Goal: Task Accomplishment & Management: Use online tool/utility

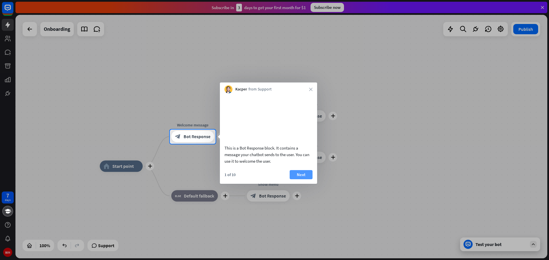
click at [299, 180] on button "Next" at bounding box center [301, 174] width 23 height 9
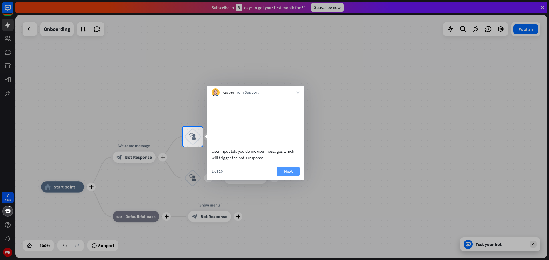
click at [288, 175] on button "Next" at bounding box center [288, 171] width 23 height 9
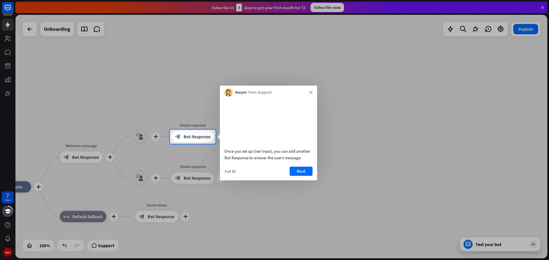
click at [310, 92] on icon "close" at bounding box center [310, 92] width 3 height 3
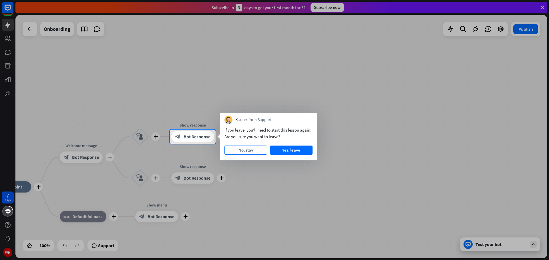
click at [256, 151] on button "No, stay" at bounding box center [245, 150] width 43 height 9
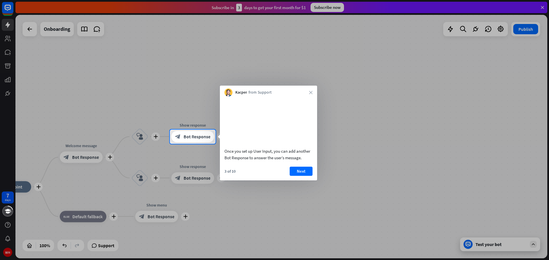
click at [311, 87] on div "Kacper from Support close" at bounding box center [268, 91] width 97 height 11
click at [311, 92] on icon "close" at bounding box center [310, 92] width 3 height 3
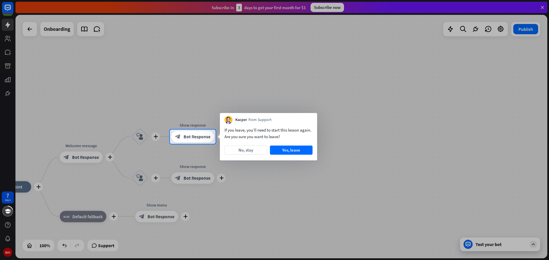
click at [311, 92] on div at bounding box center [274, 65] width 549 height 130
click at [293, 149] on button "Yes, leave" at bounding box center [291, 150] width 43 height 9
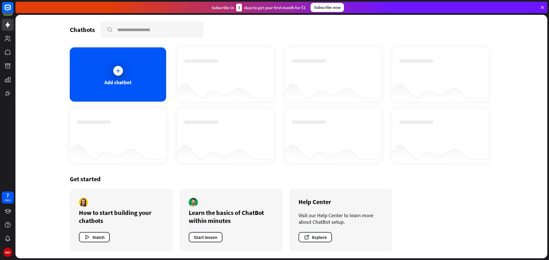
click at [275, 193] on div "Learn the basics of ChatBot within minutes Start lesson" at bounding box center [231, 220] width 103 height 63
click at [270, 128] on div "Chatbots search Add chatbot [DOMAIN_NAME] Created with Highcharts 10.1.0 0 1 2 …" at bounding box center [281, 137] width 457 height 244
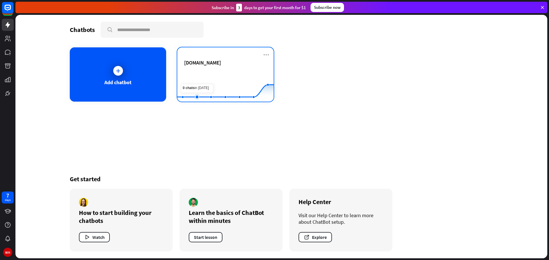
click at [197, 80] on rect at bounding box center [225, 88] width 96 height 36
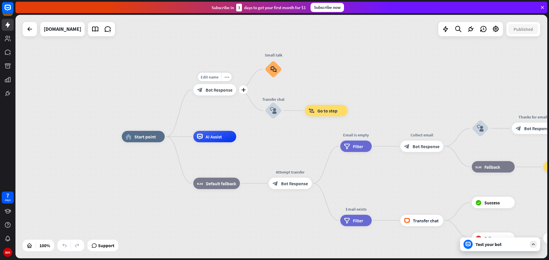
click at [208, 89] on span "Bot Response" at bounding box center [219, 90] width 27 height 6
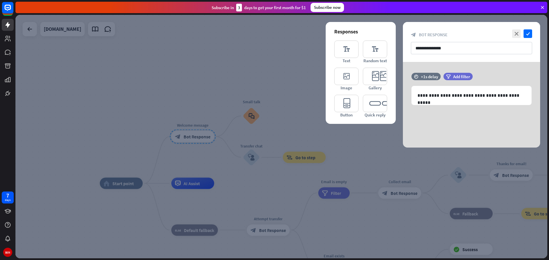
click at [141, 113] on div at bounding box center [281, 137] width 532 height 244
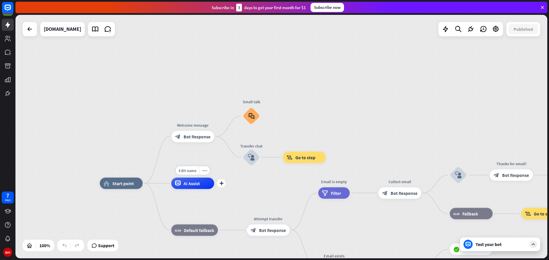
click at [188, 188] on div "AI Assist" at bounding box center [192, 183] width 43 height 11
click at [189, 232] on span "Default fallback" at bounding box center [199, 231] width 30 height 6
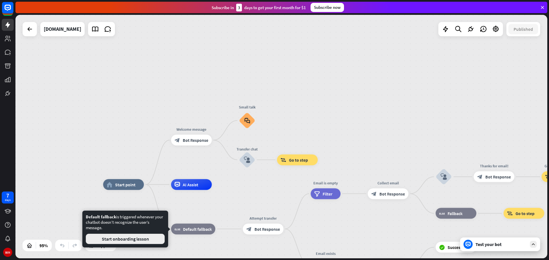
click at [151, 240] on button "Start onboarding lesson" at bounding box center [125, 239] width 79 height 10
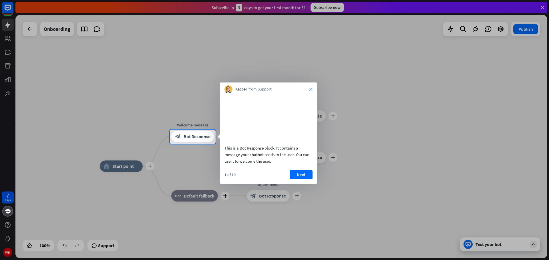
click at [312, 88] on icon "close" at bounding box center [310, 89] width 3 height 3
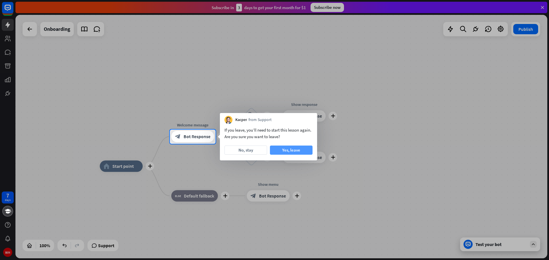
click at [284, 155] on button "Yes, leave" at bounding box center [291, 150] width 43 height 9
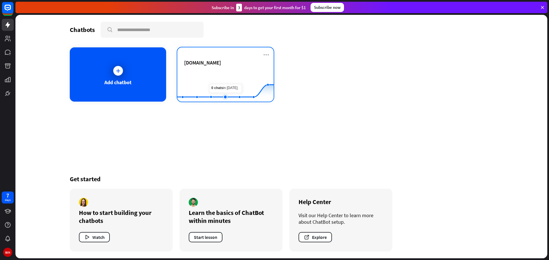
click at [221, 77] on rect at bounding box center [225, 88] width 96 height 36
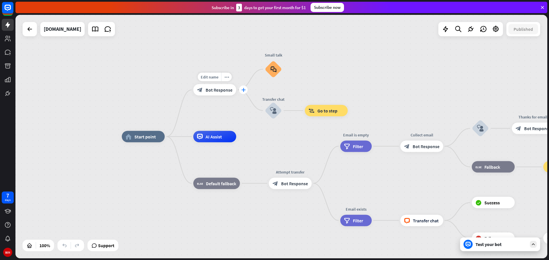
click at [242, 89] on icon "plus" at bounding box center [243, 90] width 4 height 4
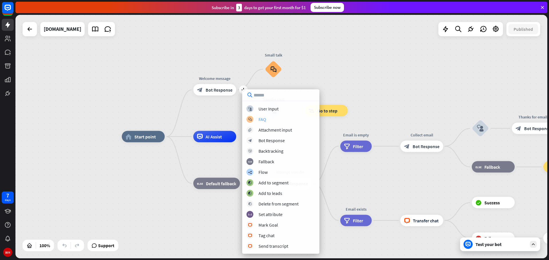
click at [262, 121] on div "FAQ" at bounding box center [262, 120] width 8 height 6
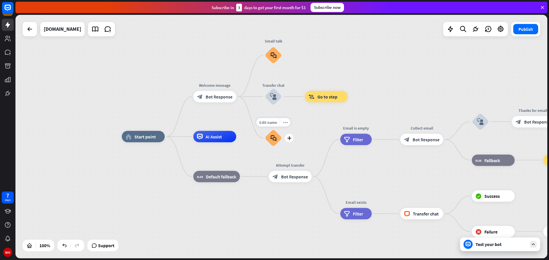
click at [274, 136] on icon "block_faq" at bounding box center [273, 138] width 6 height 6
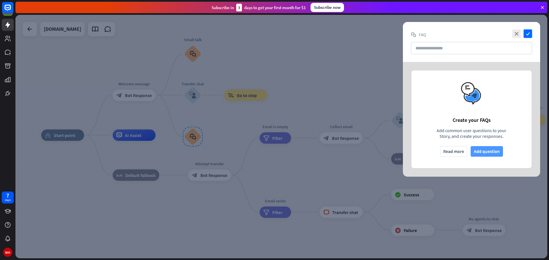
click at [485, 155] on button "Add question" at bounding box center [486, 151] width 32 height 11
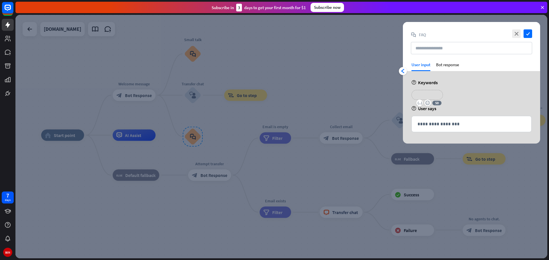
click at [428, 95] on p "**********" at bounding box center [427, 94] width 23 height 7
click at [423, 94] on p "**********" at bounding box center [427, 94] width 23 height 7
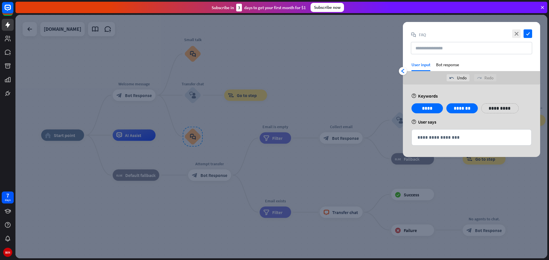
click at [491, 110] on p "**********" at bounding box center [499, 108] width 29 height 7
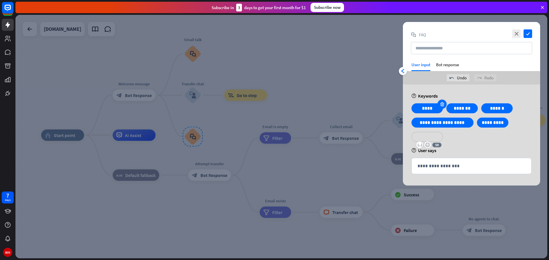
click at [441, 105] on icon at bounding box center [441, 104] width 5 height 5
click at [500, 145] on div "**********" at bounding box center [471, 124] width 123 height 43
click at [451, 65] on div "Bot response" at bounding box center [447, 66] width 23 height 9
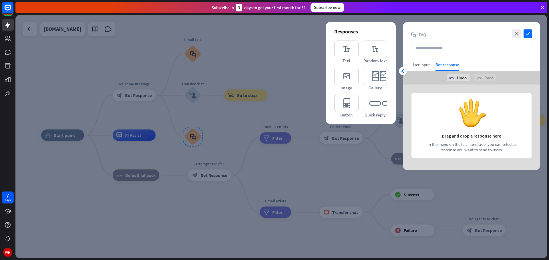
click at [425, 65] on div "User input" at bounding box center [420, 64] width 18 height 5
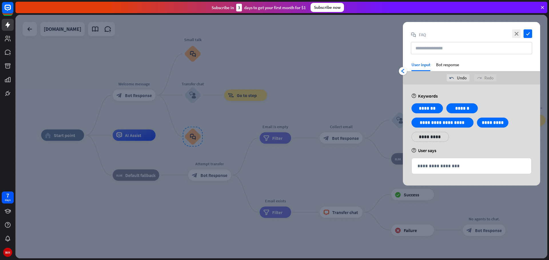
click at [532, 34] on div "close check block_faq FAQ" at bounding box center [471, 42] width 137 height 40
click at [445, 49] on input "text" at bounding box center [471, 48] width 121 height 12
type input "***"
click at [529, 35] on icon "check" at bounding box center [527, 33] width 9 height 9
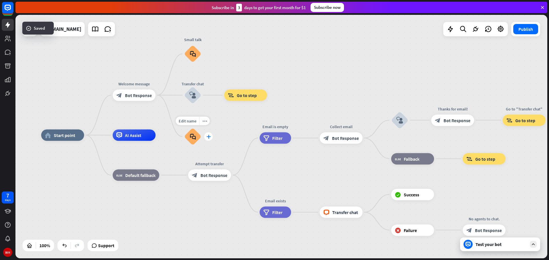
click at [206, 138] on icon "plus" at bounding box center [208, 137] width 4 height 4
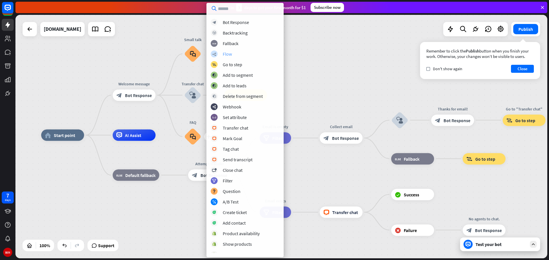
click at [227, 54] on div "Flow" at bounding box center [227, 54] width 9 height 6
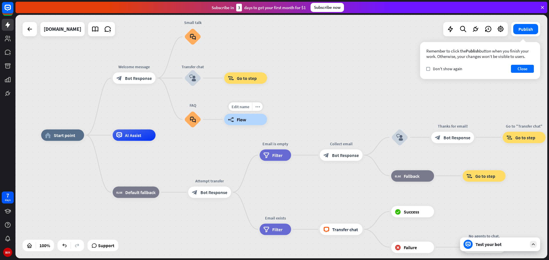
click at [233, 121] on icon "builder_tree" at bounding box center [231, 120] width 6 height 6
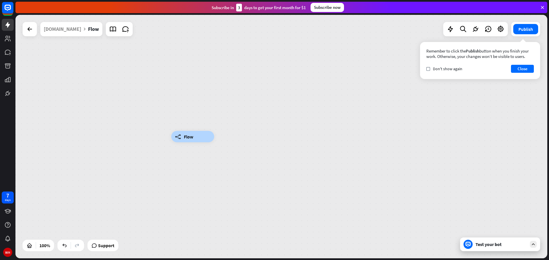
click at [122, 69] on div "Edit name more_horiz builder_tree Flow" at bounding box center [281, 137] width 532 height 244
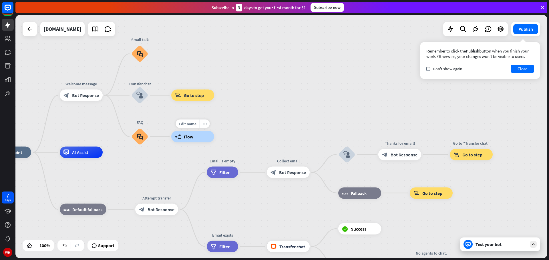
click at [198, 139] on div "builder_tree Flow" at bounding box center [192, 136] width 43 height 11
click at [204, 124] on icon "more_horiz" at bounding box center [204, 124] width 5 height 4
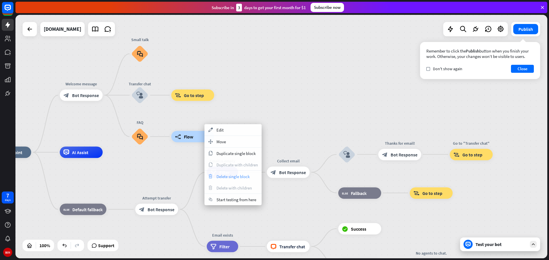
click at [238, 177] on span "Delete single block" at bounding box center [232, 176] width 33 height 5
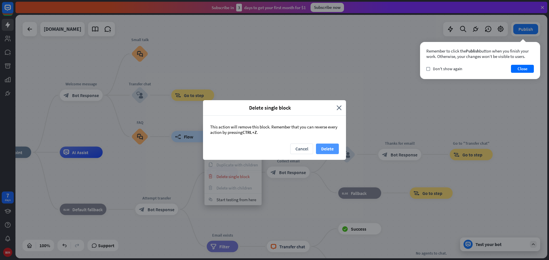
click at [327, 151] on button "Delete" at bounding box center [327, 149] width 23 height 11
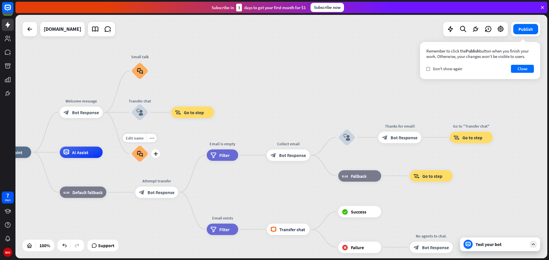
click at [148, 153] on div "Edit name more_horiz plus block_faq" at bounding box center [139, 153] width 17 height 17
click at [153, 154] on div "plus" at bounding box center [155, 154] width 9 height 9
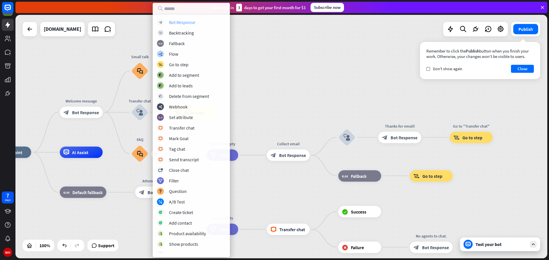
click at [189, 25] on div "Bot Response" at bounding box center [182, 22] width 26 height 6
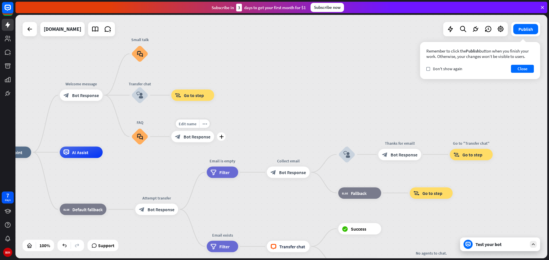
click at [195, 135] on span "Bot Response" at bounding box center [197, 137] width 27 height 6
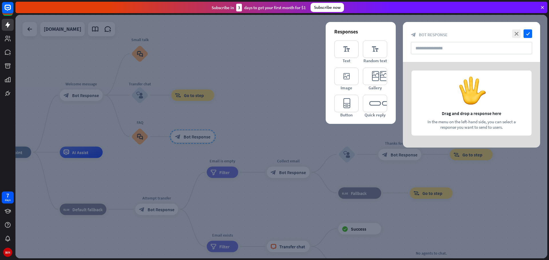
click at [468, 112] on div at bounding box center [471, 105] width 137 height 86
click at [143, 138] on div at bounding box center [281, 137] width 532 height 244
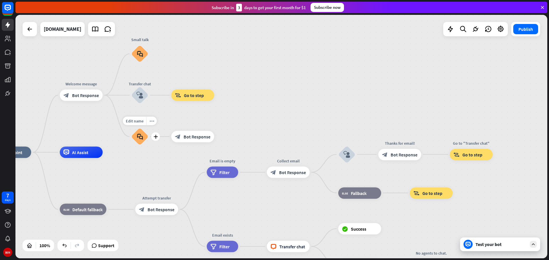
click at [146, 139] on div "block_faq" at bounding box center [139, 136] width 17 height 17
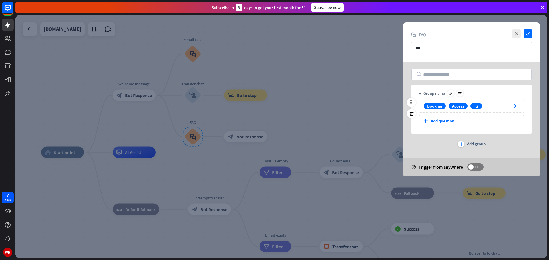
click at [490, 108] on div "Booking Access +2" at bounding box center [465, 106] width 87 height 7
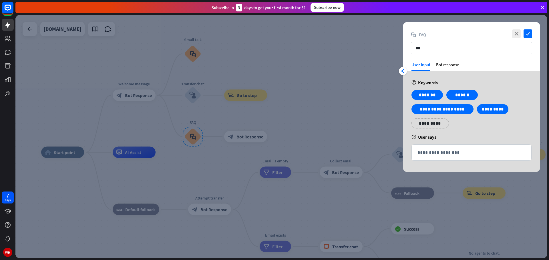
click at [469, 126] on div "**********" at bounding box center [471, 111] width 123 height 43
click at [445, 157] on div "**********" at bounding box center [471, 153] width 119 height 16
click at [438, 131] on div "**********" at bounding box center [471, 111] width 123 height 43
click at [437, 95] on p "*******" at bounding box center [427, 94] width 23 height 7
click at [455, 91] on p "******" at bounding box center [461, 94] width 23 height 7
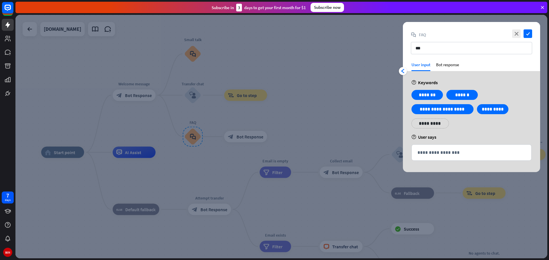
click at [494, 88] on div "**********" at bounding box center [471, 121] width 137 height 101
click at [477, 92] on icon at bounding box center [476, 90] width 5 height 5
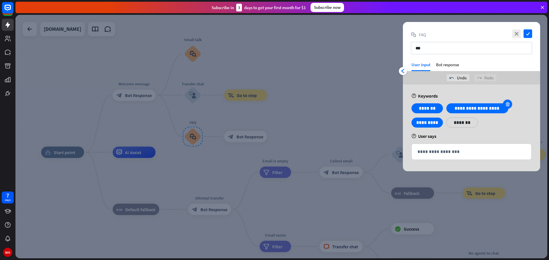
click at [507, 106] on icon at bounding box center [507, 104] width 5 height 5
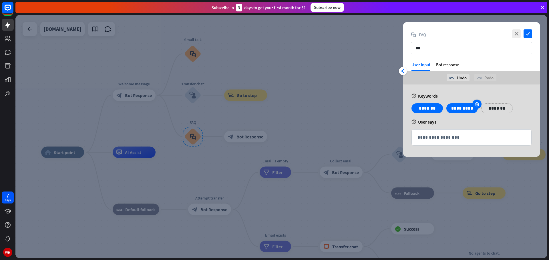
click at [478, 104] on icon at bounding box center [476, 104] width 5 height 5
click at [442, 139] on p "**********" at bounding box center [471, 137] width 108 height 7
click at [444, 123] on div "help User says" at bounding box center [471, 122] width 120 height 6
click at [449, 127] on div "**********" at bounding box center [471, 121] width 137 height 73
click at [449, 65] on div "Bot response" at bounding box center [447, 66] width 23 height 9
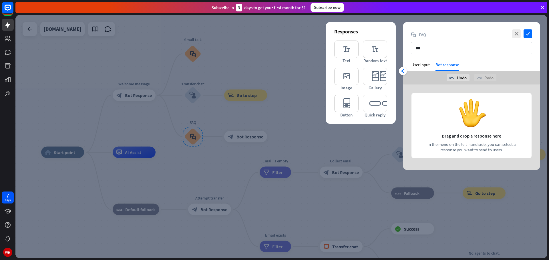
click at [430, 66] on div "arrowhead_left User input Bot response" at bounding box center [471, 66] width 137 height 9
click at [428, 66] on div "User input" at bounding box center [420, 64] width 18 height 5
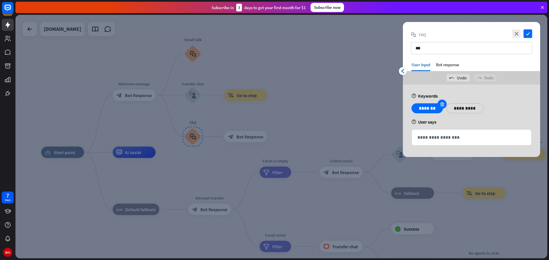
click at [441, 103] on icon at bounding box center [441, 104] width 5 height 5
click at [526, 36] on icon "check" at bounding box center [527, 33] width 9 height 9
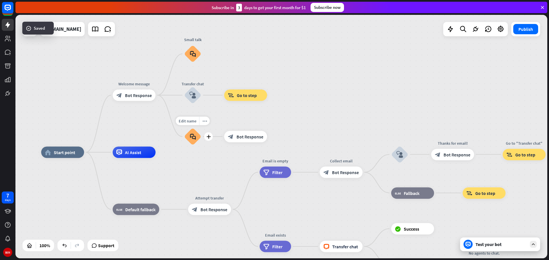
click at [196, 136] on icon "block_faq" at bounding box center [193, 137] width 6 height 6
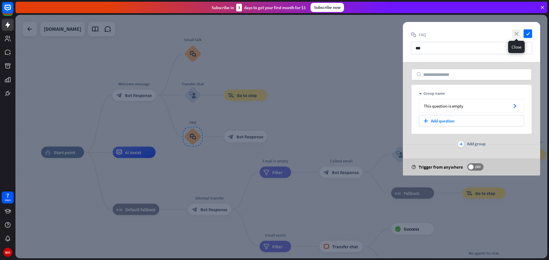
click at [520, 34] on icon "close" at bounding box center [516, 33] width 9 height 9
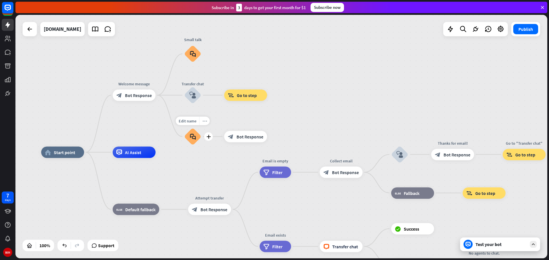
click at [202, 124] on div "more_horiz" at bounding box center [204, 121] width 11 height 9
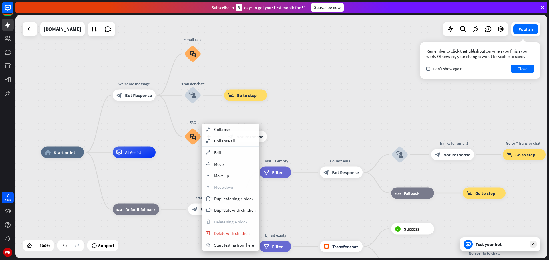
click at [194, 135] on icon "block_faq" at bounding box center [193, 137] width 6 height 6
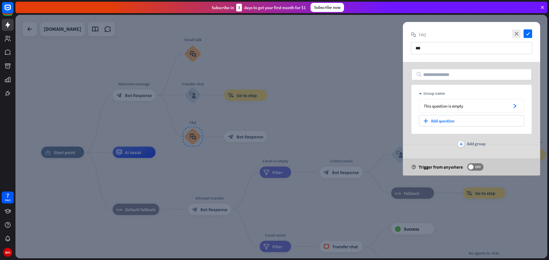
click at [192, 137] on div at bounding box center [281, 137] width 532 height 244
click at [436, 51] on input "***" at bounding box center [471, 48] width 121 height 12
click at [418, 33] on div "block_faq FAQ" at bounding box center [471, 34] width 121 height 5
click at [445, 72] on input "text" at bounding box center [471, 74] width 120 height 11
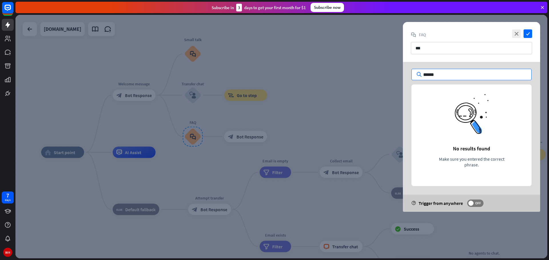
type input "******"
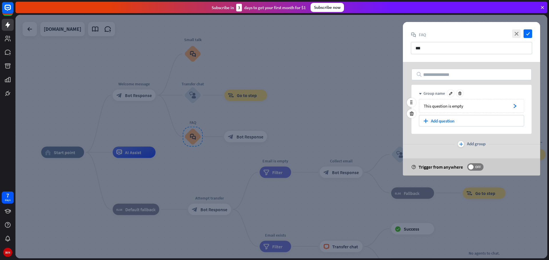
click at [468, 105] on div "This question is empty" at bounding box center [466, 105] width 84 height 5
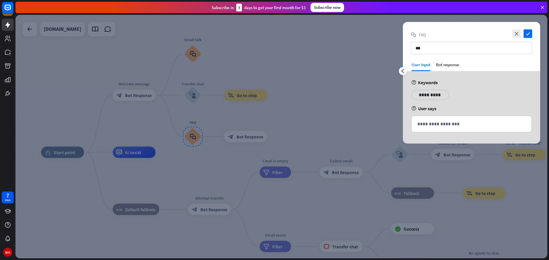
click at [430, 94] on p "**********" at bounding box center [430, 94] width 29 height 7
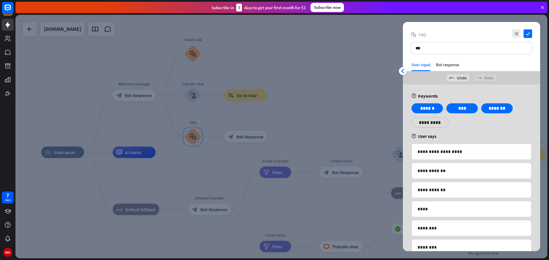
click at [447, 63] on div "Bot response" at bounding box center [447, 66] width 23 height 9
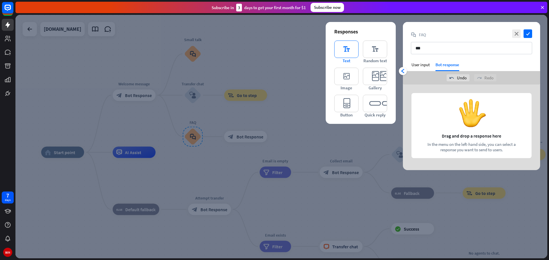
click at [347, 55] on icon "editor_text" at bounding box center [346, 49] width 24 height 17
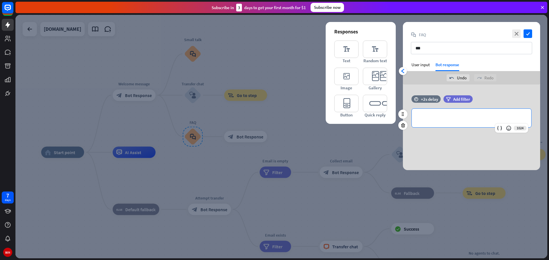
click at [445, 119] on p "**********" at bounding box center [471, 118] width 108 height 7
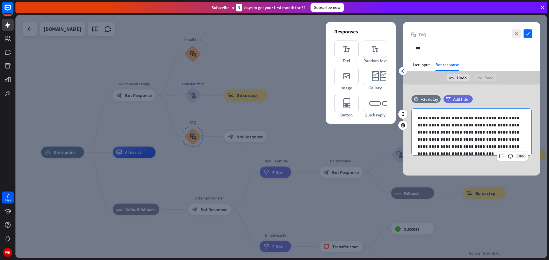
scroll to position [3, 0]
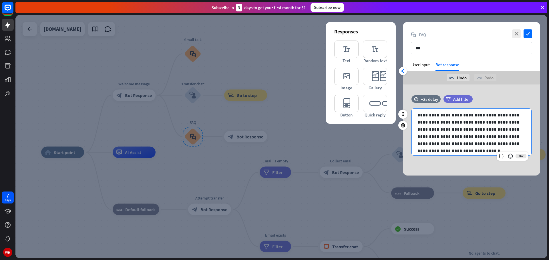
click at [493, 142] on p "**********" at bounding box center [469, 133] width 104 height 43
click at [491, 150] on p "**********" at bounding box center [469, 133] width 104 height 43
click at [528, 33] on icon "check" at bounding box center [527, 33] width 9 height 9
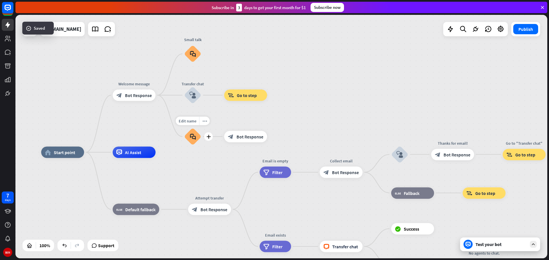
click at [194, 137] on icon "block_faq" at bounding box center [193, 137] width 6 height 6
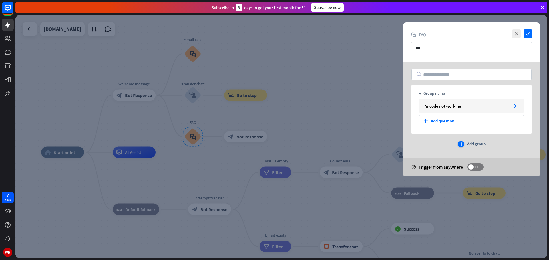
click at [466, 143] on div "plus Add group" at bounding box center [472, 144] width 28 height 6
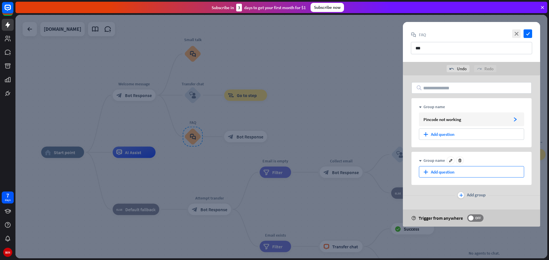
click at [443, 174] on div "plus Add question" at bounding box center [471, 171] width 105 height 11
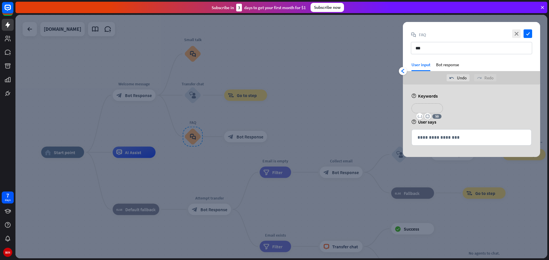
click at [434, 109] on p "**********" at bounding box center [427, 108] width 23 height 7
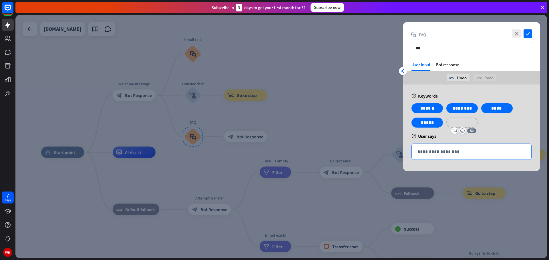
click at [460, 153] on p "**********" at bounding box center [471, 151] width 108 height 7
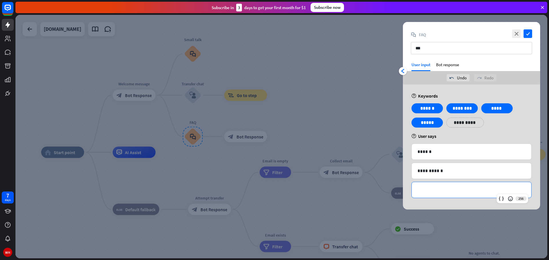
click at [452, 121] on p "**********" at bounding box center [464, 122] width 29 height 7
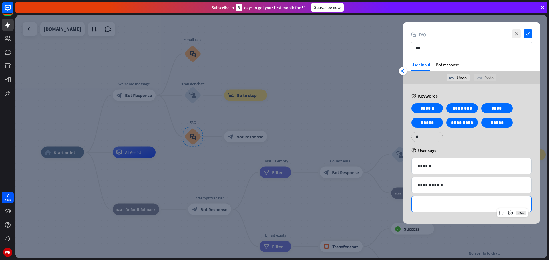
click at [442, 202] on p "**********" at bounding box center [471, 204] width 108 height 7
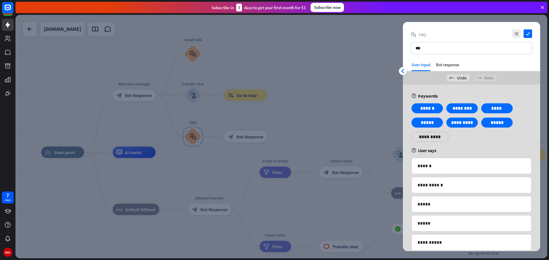
click at [447, 61] on div "close check block_faq FAQ ***" at bounding box center [471, 42] width 137 height 40
click at [445, 63] on div "Bot response" at bounding box center [447, 66] width 23 height 9
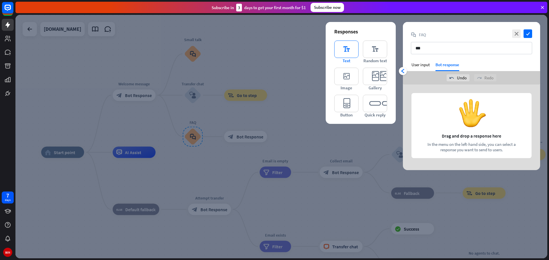
click at [344, 54] on icon "editor_text" at bounding box center [346, 49] width 24 height 17
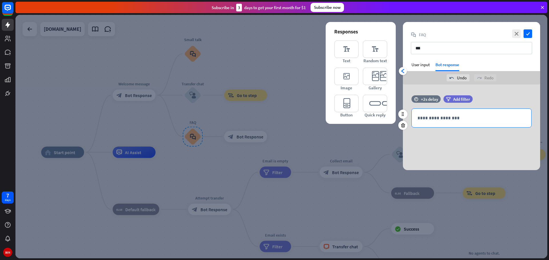
click at [438, 115] on p "**********" at bounding box center [471, 118] width 108 height 7
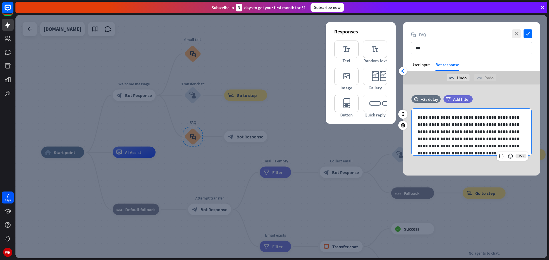
scroll to position [3, 0]
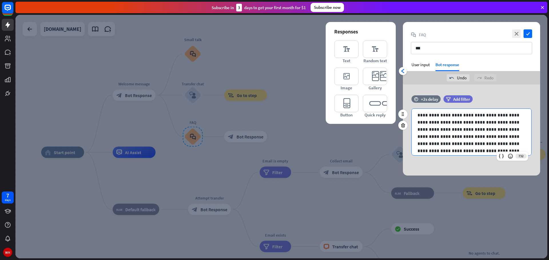
click at [438, 145] on p "**********" at bounding box center [469, 133] width 104 height 43
click at [438, 144] on p "**********" at bounding box center [469, 133] width 104 height 43
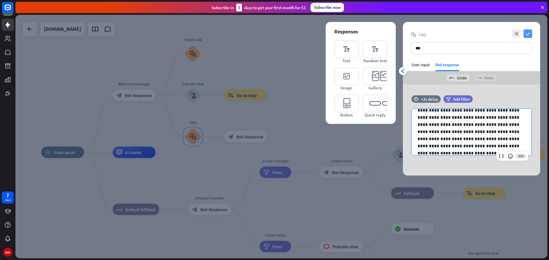
click at [528, 37] on icon "check" at bounding box center [527, 33] width 9 height 9
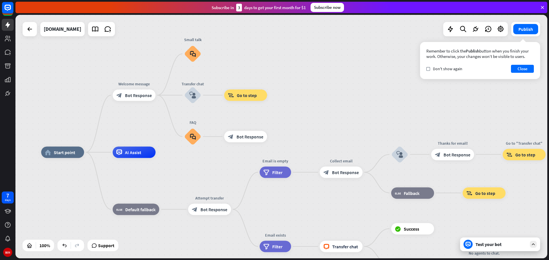
click at [332, 101] on div "home_2 Start point Welcome message block_bot_response Bot Response Small talk b…" at bounding box center [281, 137] width 532 height 244
click at [241, 99] on div "block_goto Go to step" at bounding box center [245, 95] width 43 height 11
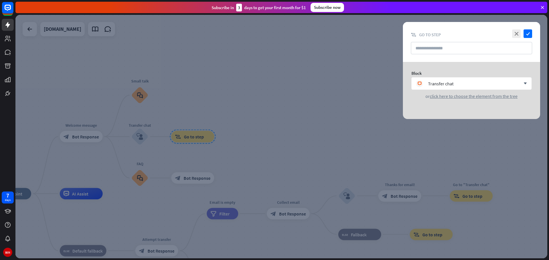
click at [344, 92] on div at bounding box center [281, 137] width 532 height 244
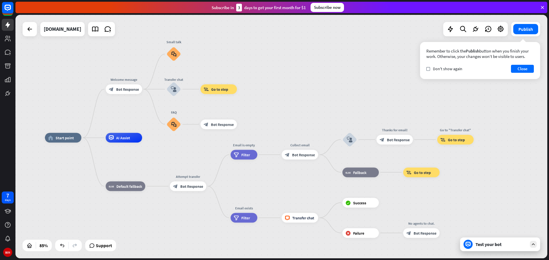
drag, startPoint x: 245, startPoint y: 242, endPoint x: 258, endPoint y: 202, distance: 41.9
click at [258, 202] on div "home_2 Start point Welcome message block_bot_response Bot Response Small talk b…" at bounding box center [271, 241] width 452 height 207
click at [419, 234] on span "Bot Response" at bounding box center [424, 233] width 23 height 5
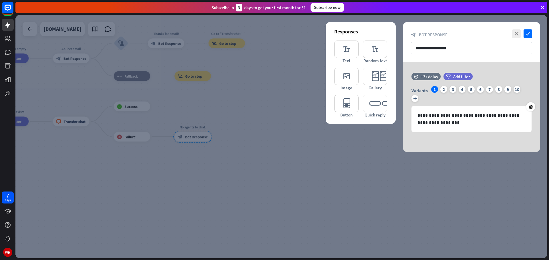
click at [354, 179] on div at bounding box center [281, 137] width 532 height 244
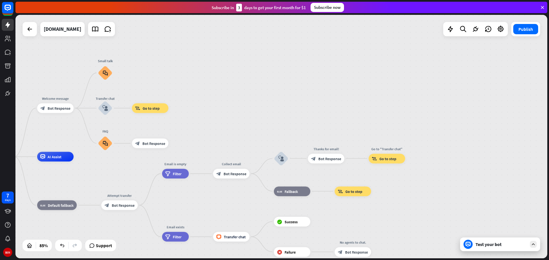
drag, startPoint x: 238, startPoint y: 139, endPoint x: 392, endPoint y: 242, distance: 184.7
click at [396, 254] on div "home_2 Start point Welcome message block_bot_response Bot Response Small talk b…" at bounding box center [202, 260] width 452 height 207
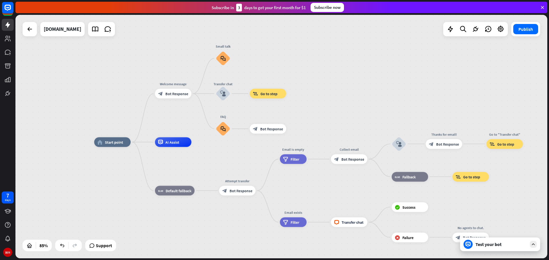
drag, startPoint x: 243, startPoint y: 108, endPoint x: 353, endPoint y: 95, distance: 110.3
click at [353, 95] on div "home_2 Start point Welcome message block_bot_response Bot Response Small talk b…" at bounding box center [281, 137] width 532 height 244
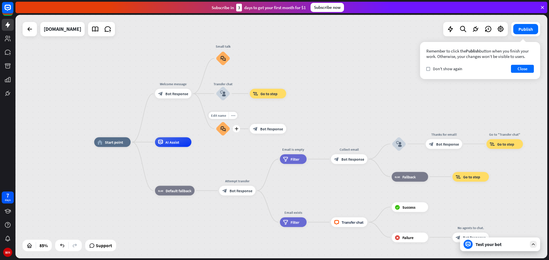
click at [226, 133] on div "block_faq" at bounding box center [223, 129] width 15 height 15
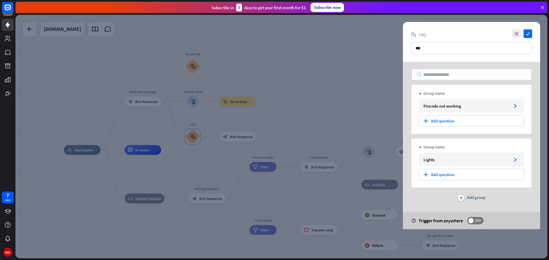
click at [289, 111] on div at bounding box center [281, 137] width 532 height 244
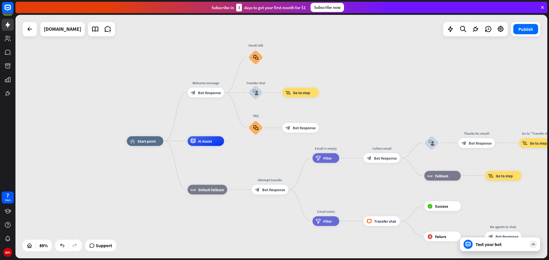
drag, startPoint x: 190, startPoint y: 161, endPoint x: 253, endPoint y: 152, distance: 63.5
click at [253, 152] on div "home_2 Start point Welcome message block_bot_response Bot Response Small talk b…" at bounding box center [353, 244] width 452 height 207
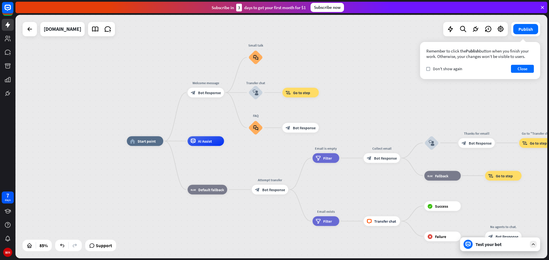
click at [245, 147] on div "home_2 Start point Welcome message block_bot_response Bot Response Small talk b…" at bounding box center [353, 244] width 452 height 207
click at [229, 93] on icon "plus" at bounding box center [230, 92] width 4 height 3
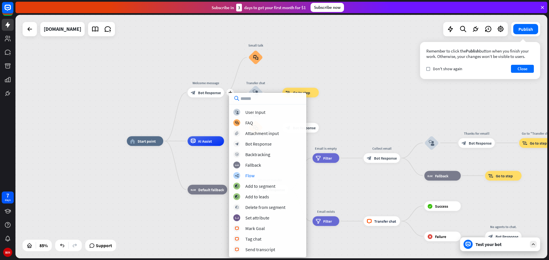
click at [356, 126] on div "home_2 Start point plus Welcome message block_bot_response Bot Response Small t…" at bounding box center [281, 137] width 532 height 244
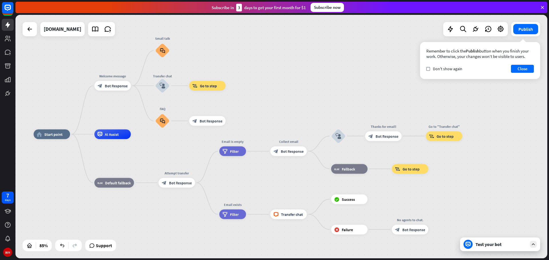
drag, startPoint x: 387, startPoint y: 118, endPoint x: 288, endPoint y: 113, distance: 99.9
click at [294, 111] on div "home_2 Start point Welcome message block_bot_response Bot Response Small talk b…" at bounding box center [281, 137] width 532 height 244
click at [233, 123] on icon "plus" at bounding box center [232, 121] width 4 height 3
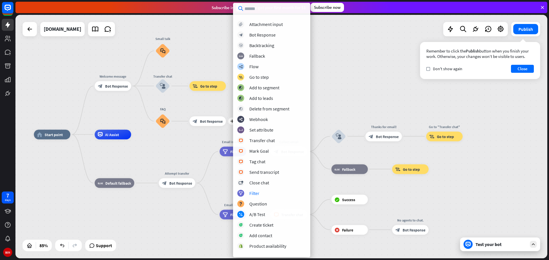
scroll to position [29, 0]
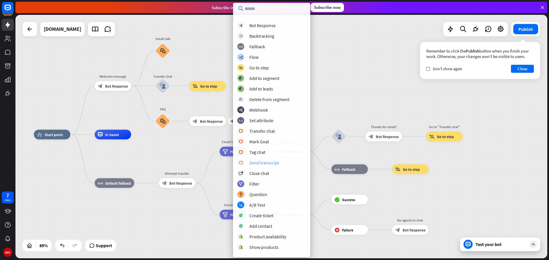
click at [272, 166] on div "Send transcript" at bounding box center [264, 163] width 30 height 6
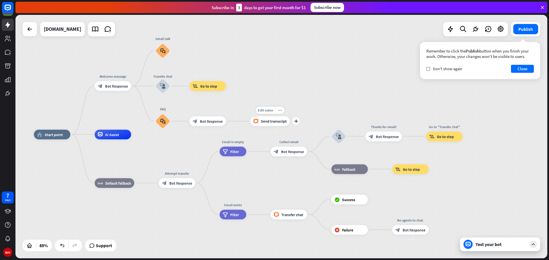
click at [270, 120] on span "Send transcript" at bounding box center [274, 121] width 26 height 5
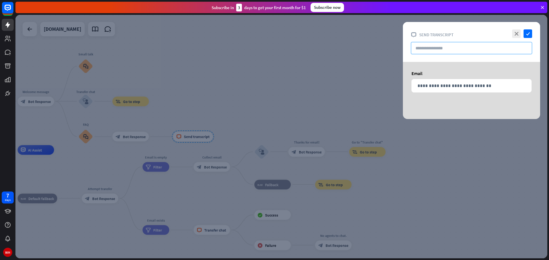
click at [434, 50] on input "text" at bounding box center [471, 48] width 121 height 12
click at [438, 83] on p "**********" at bounding box center [471, 85] width 108 height 7
click at [519, 34] on icon "close" at bounding box center [516, 33] width 9 height 9
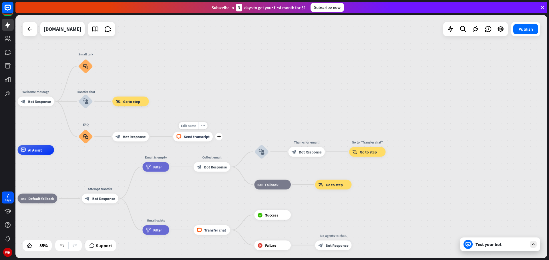
click at [202, 140] on div "block_livechat Send transcript" at bounding box center [193, 137] width 40 height 10
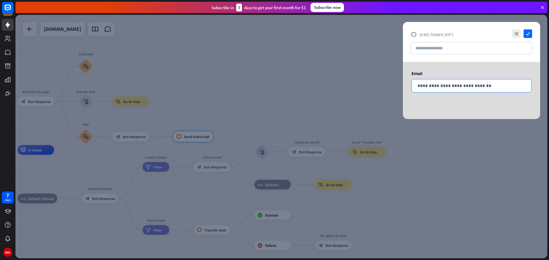
click at [455, 86] on p "**********" at bounding box center [471, 85] width 108 height 7
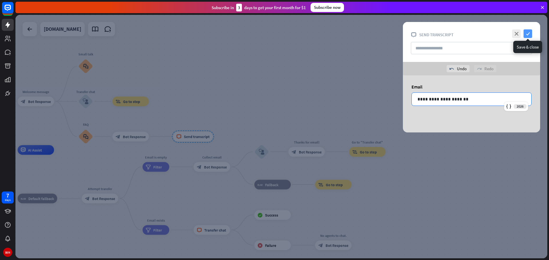
click at [528, 35] on icon "check" at bounding box center [527, 33] width 9 height 9
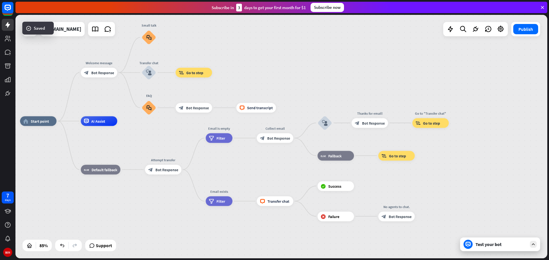
drag, startPoint x: 238, startPoint y: 118, endPoint x: 302, endPoint y: 89, distance: 69.5
click at [302, 89] on div "home_2 Start point Welcome message block_bot_response Bot Response Small talk b…" at bounding box center [281, 137] width 532 height 244
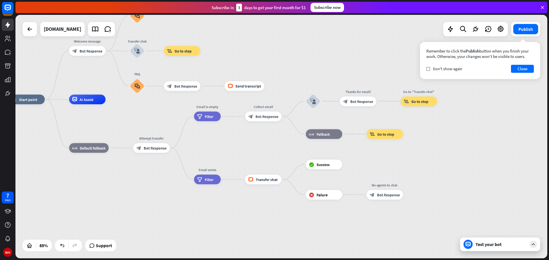
drag, startPoint x: 305, startPoint y: 93, endPoint x: 292, endPoint y: 72, distance: 24.9
click at [292, 72] on div "home_2 Start point Welcome message block_bot_response Bot Response Small talk b…" at bounding box center [281, 137] width 532 height 244
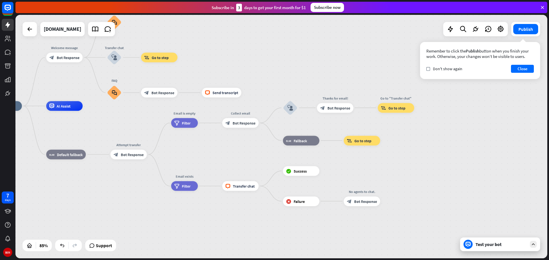
drag, startPoint x: 440, startPoint y: 149, endPoint x: 418, endPoint y: 155, distance: 23.0
click at [418, 155] on div "home_2 Start point Welcome message block_bot_response Bot Response Small talk b…" at bounding box center [211, 209] width 452 height 207
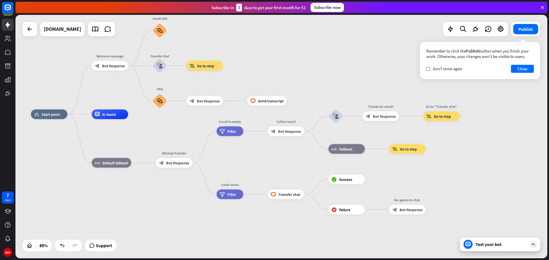
drag, startPoint x: 266, startPoint y: 55, endPoint x: 315, endPoint y: 80, distance: 54.8
click at [315, 80] on div "home_2 Start point Welcome message block_bot_response Bot Response Small talk b…" at bounding box center [281, 137] width 532 height 244
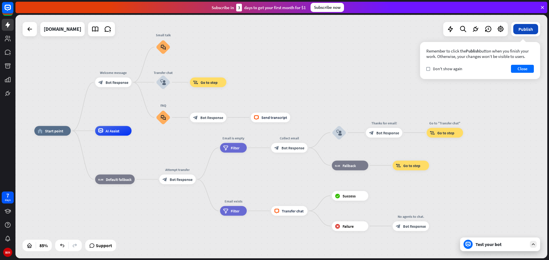
click at [524, 31] on button "Publish" at bounding box center [525, 29] width 25 height 10
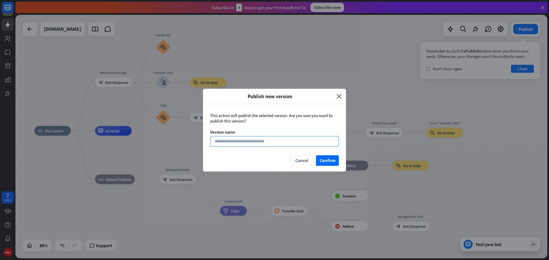
click at [282, 141] on input at bounding box center [274, 141] width 129 height 11
type input "******"
click at [329, 155] on div "This action will publish the selected version. Are you sure you want to publish…" at bounding box center [274, 129] width 143 height 51
click at [328, 157] on button "Confirm" at bounding box center [327, 160] width 23 height 11
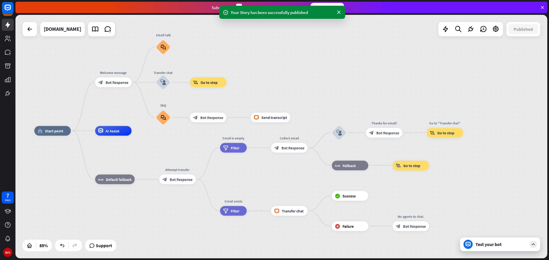
click at [528, 246] on div "Test your bot" at bounding box center [500, 245] width 80 height 14
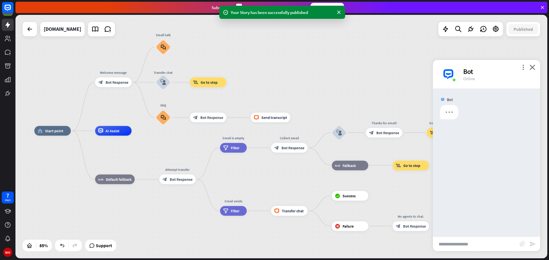
click at [482, 244] on input "text" at bounding box center [476, 244] width 87 height 14
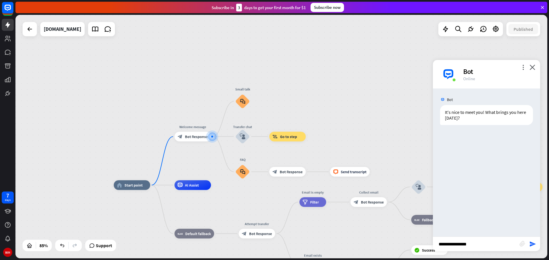
type input "**********"
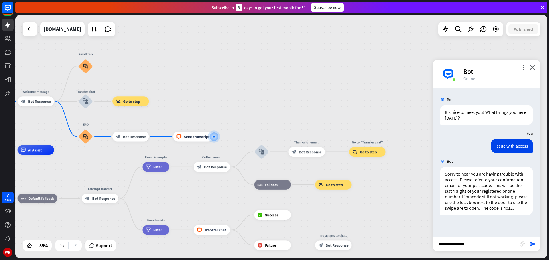
type input "**********"
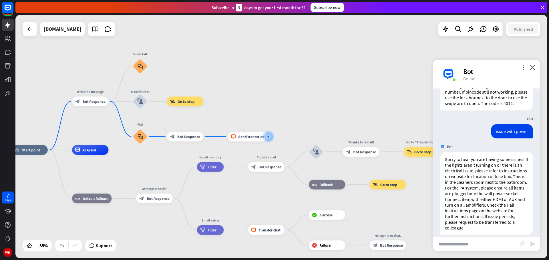
scroll to position [117, 0]
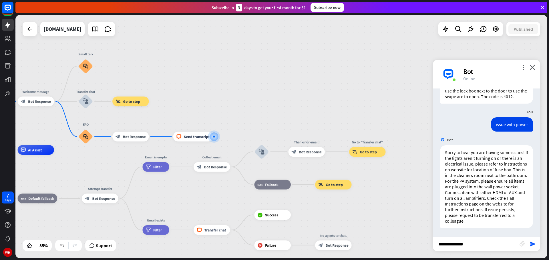
type input "**********"
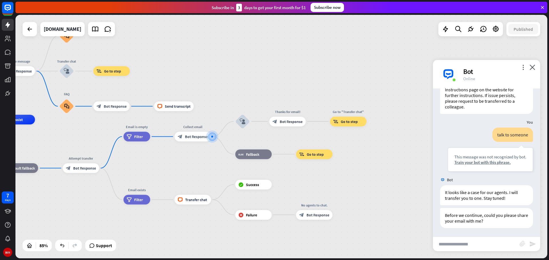
scroll to position [232, 0]
click at [485, 164] on div "Train your bot with this phrase." at bounding box center [490, 162] width 72 height 5
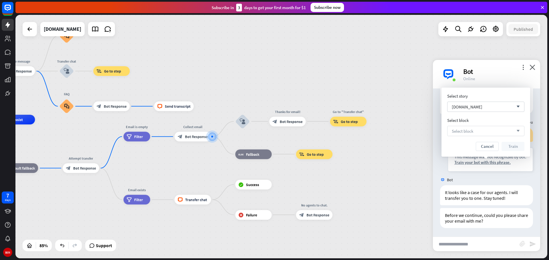
click at [481, 129] on div "Select block arrow_down" at bounding box center [485, 131] width 77 height 10
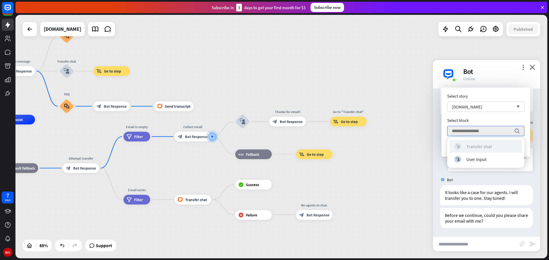
click at [482, 145] on div "Transfer chat" at bounding box center [478, 147] width 25 height 6
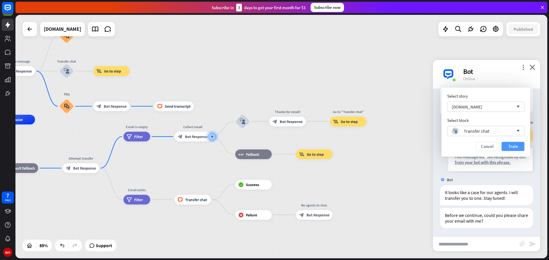
click at [519, 147] on button "Train" at bounding box center [512, 146] width 23 height 9
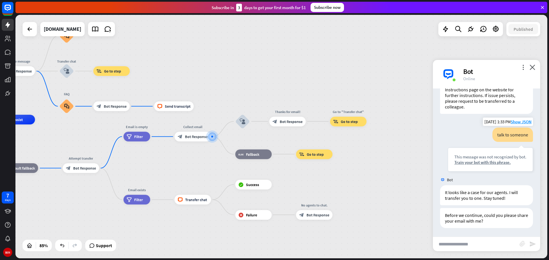
scroll to position [226, 0]
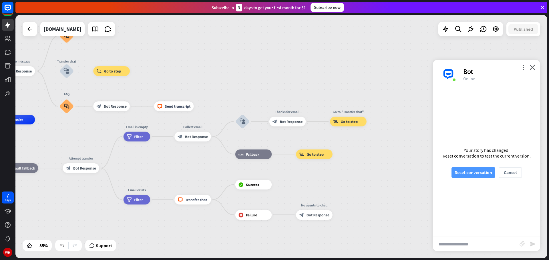
click at [481, 173] on button "Reset conversation" at bounding box center [473, 173] width 44 height 11
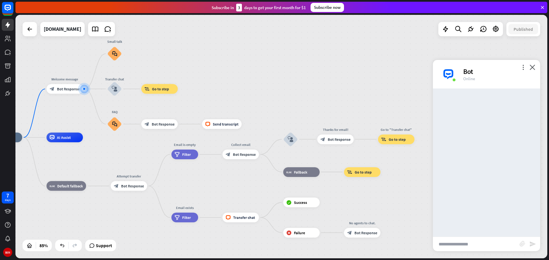
click at [462, 245] on input "text" at bounding box center [476, 244] width 87 height 14
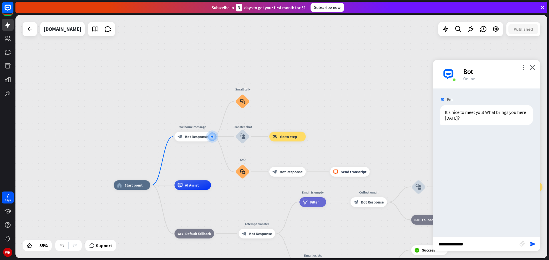
type input "**********"
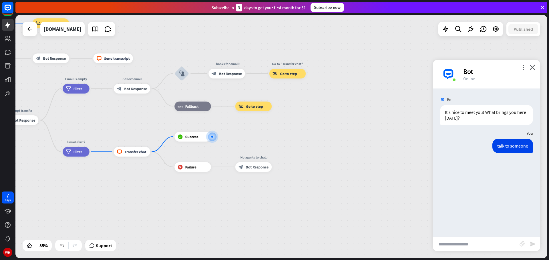
click at [463, 242] on input "text" at bounding box center [476, 244] width 87 height 14
click at [474, 242] on input "text" at bounding box center [476, 244] width 87 height 14
type input "**********"
click at [200, 140] on div "block_success Success" at bounding box center [192, 137] width 37 height 10
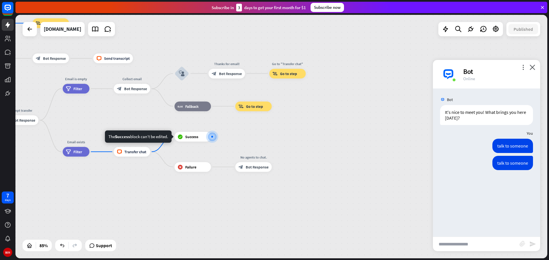
click at [470, 246] on input "text" at bounding box center [476, 244] width 87 height 14
type input "*****"
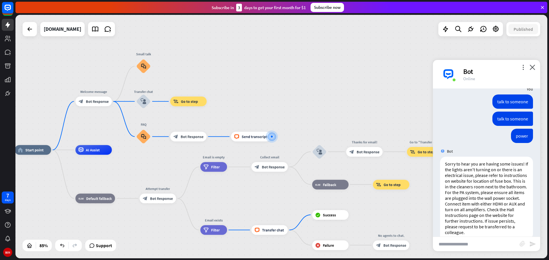
scroll to position [56, 0]
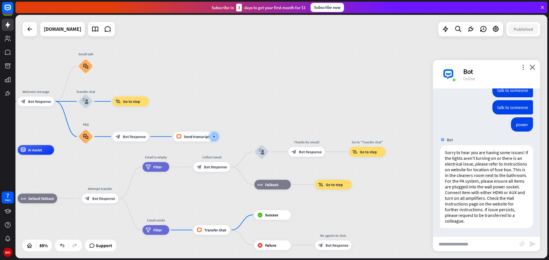
click at [189, 84] on div "home_2 Start point Welcome message block_bot_response Bot Response Small talk b…" at bounding box center [281, 137] width 532 height 244
click at [533, 68] on icon "close" at bounding box center [532, 67] width 6 height 5
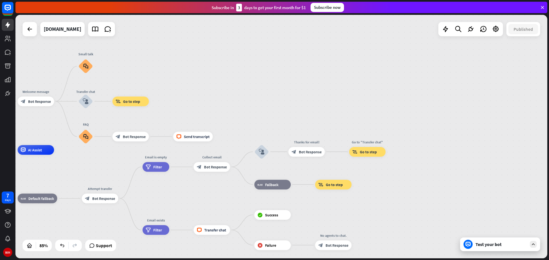
click at [452, 50] on div "home_2 Start point Welcome message block_bot_response Bot Response Small talk b…" at bounding box center [281, 137] width 532 height 244
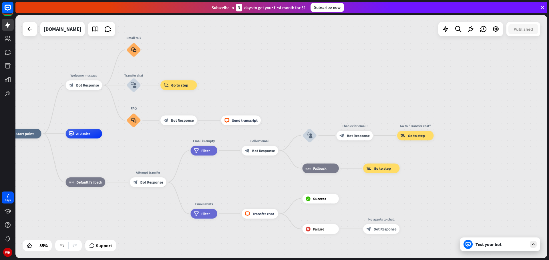
drag, startPoint x: 351, startPoint y: 65, endPoint x: 462, endPoint y: 20, distance: 119.4
click at [461, 19] on div "home_2 Start point Welcome message block_bot_response Bot Response Small talk b…" at bounding box center [281, 137] width 532 height 244
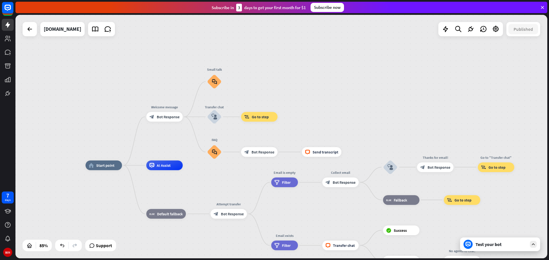
drag, startPoint x: 377, startPoint y: 43, endPoint x: 393, endPoint y: 102, distance: 61.0
click at [393, 102] on div "home_2 Start point Welcome message block_bot_response Bot Response Small talk b…" at bounding box center [281, 137] width 532 height 244
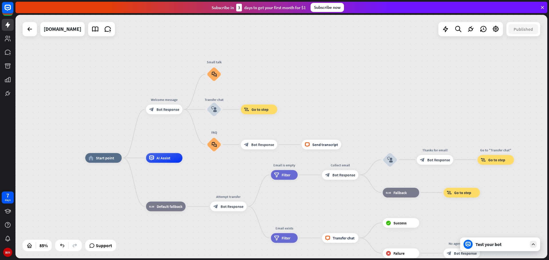
drag, startPoint x: 130, startPoint y: 83, endPoint x: 103, endPoint y: 58, distance: 37.4
click at [120, 60] on div "home_2 Start point Welcome message block_bot_response Bot Response Small talk b…" at bounding box center [281, 137] width 532 height 244
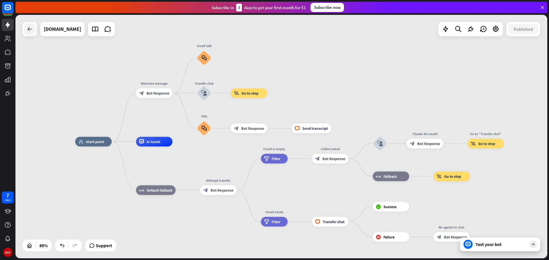
click at [31, 30] on icon at bounding box center [29, 29] width 7 height 7
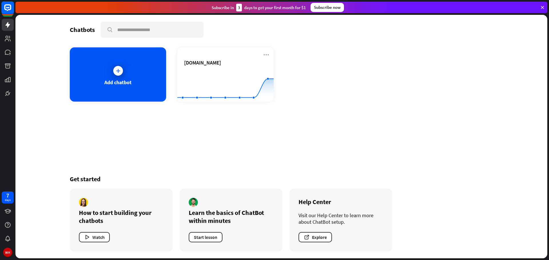
click at [5, 5] on icon at bounding box center [7, 7] width 7 height 7
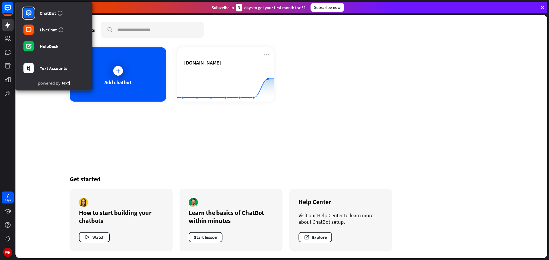
click at [142, 165] on div "Chatbots search Add chatbot [DOMAIN_NAME] Created with Highcharts 10.1.0 0 2 4 …" at bounding box center [281, 137] width 457 height 244
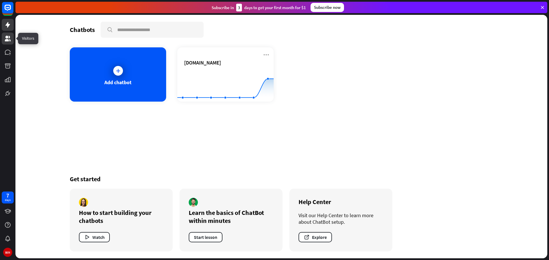
click at [4, 38] on link at bounding box center [8, 39] width 12 height 12
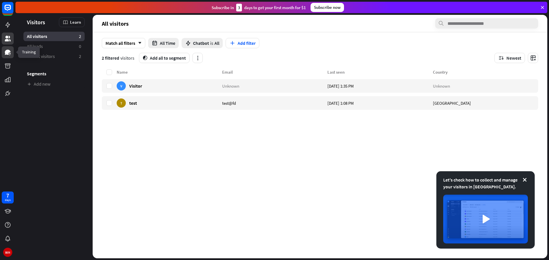
click at [8, 52] on icon at bounding box center [8, 52] width 6 height 5
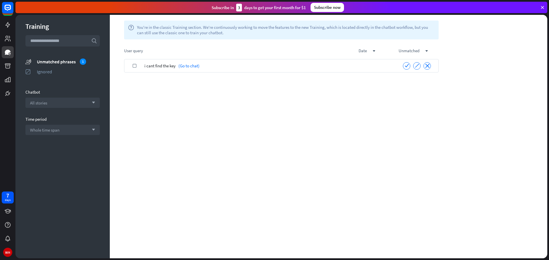
click at [376, 66] on div "i cant find the key (Go to chat)" at bounding box center [269, 65] width 251 height 13
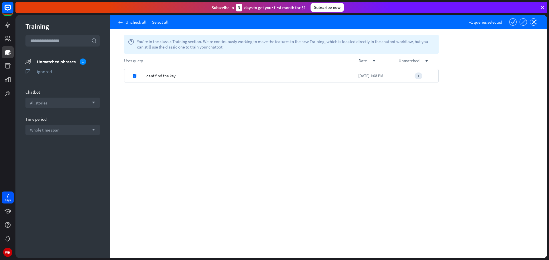
click at [404, 75] on div "1" at bounding box center [418, 76] width 40 height 7
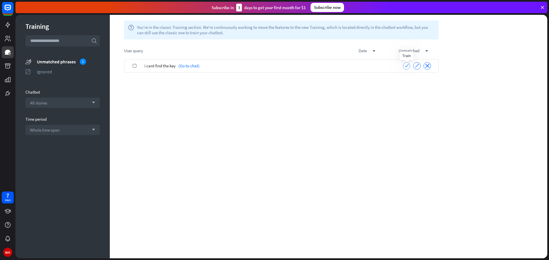
click at [408, 67] on icon "check" at bounding box center [406, 65] width 4 height 4
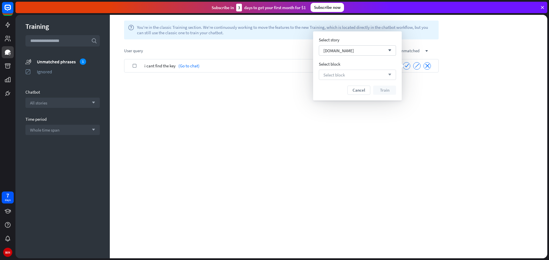
click at [358, 71] on div "Select block arrow_down" at bounding box center [357, 75] width 77 height 10
click at [352, 105] on div "User Input" at bounding box center [348, 103] width 20 height 6
click at [358, 75] on div "block_user_input User Input" at bounding box center [354, 74] width 62 height 7
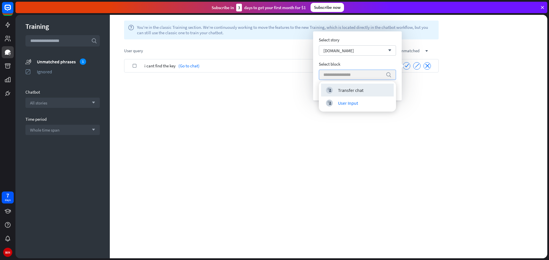
click at [354, 64] on div "Select block" at bounding box center [357, 63] width 77 height 5
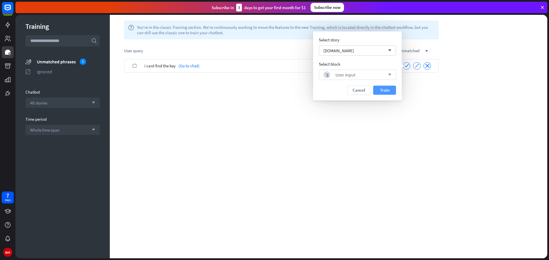
click at [376, 87] on button "Train" at bounding box center [384, 90] width 23 height 9
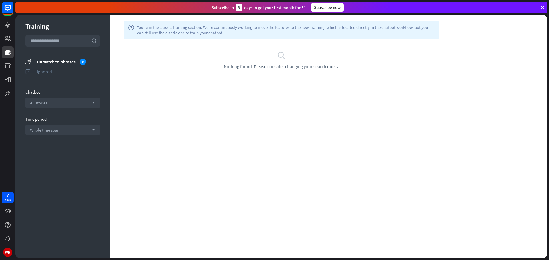
click at [49, 72] on div "Ignored" at bounding box center [68, 72] width 63 height 6
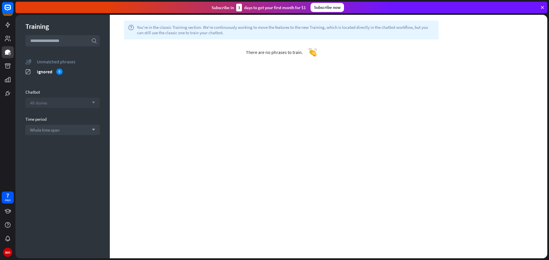
click at [55, 103] on div "All stories arrow_down" at bounding box center [62, 103] width 74 height 10
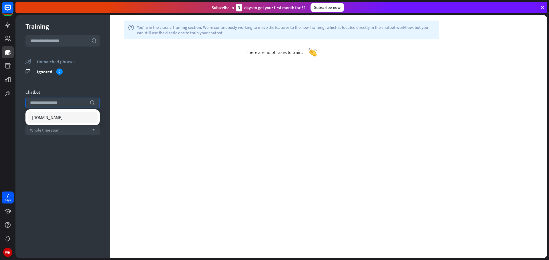
drag, startPoint x: 74, startPoint y: 90, endPoint x: 67, endPoint y: 90, distance: 6.6
click at [74, 90] on div "Chatbot" at bounding box center [62, 91] width 74 height 5
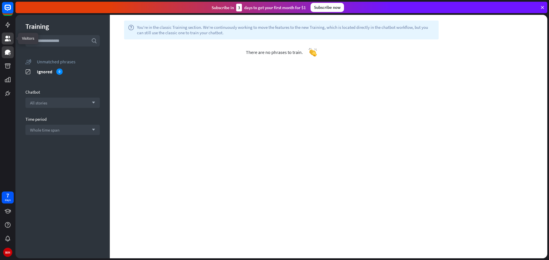
click at [2, 36] on link at bounding box center [8, 39] width 12 height 12
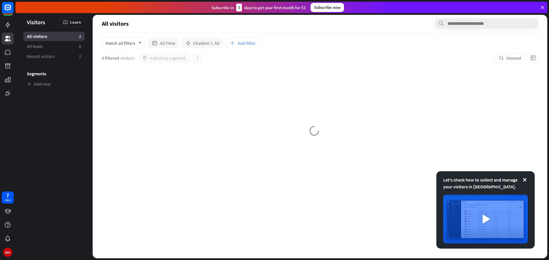
click at [127, 83] on div at bounding box center [320, 145] width 454 height 227
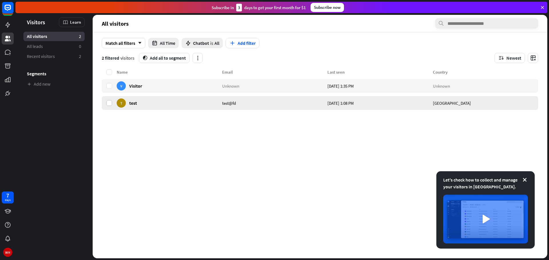
click at [109, 103] on label at bounding box center [109, 103] width 6 height 6
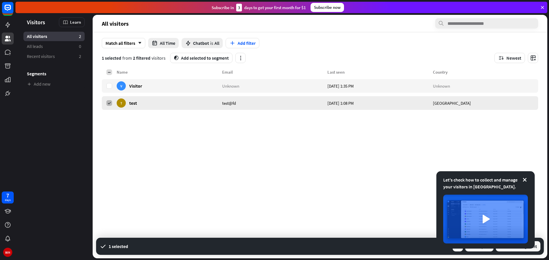
click at [107, 104] on label at bounding box center [109, 103] width 6 height 6
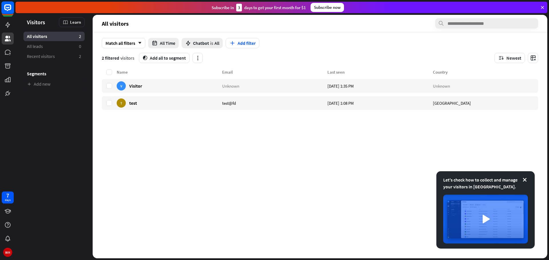
click at [7, 9] on rect at bounding box center [7, 7] width 13 height 13
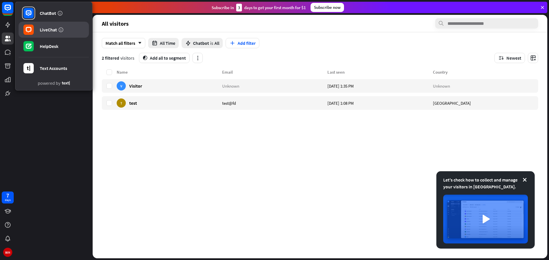
click at [37, 30] on link "LiveChat" at bounding box center [54, 30] width 70 height 16
